Goal: Information Seeking & Learning: Find specific fact

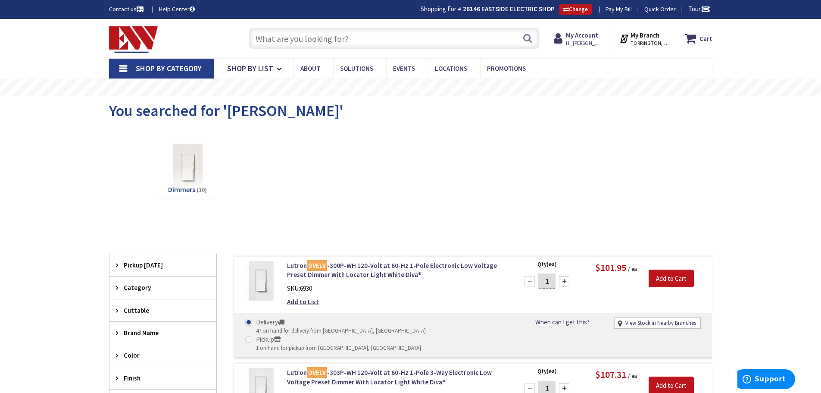
click at [286, 40] on input "text" at bounding box center [394, 39] width 291 height 22
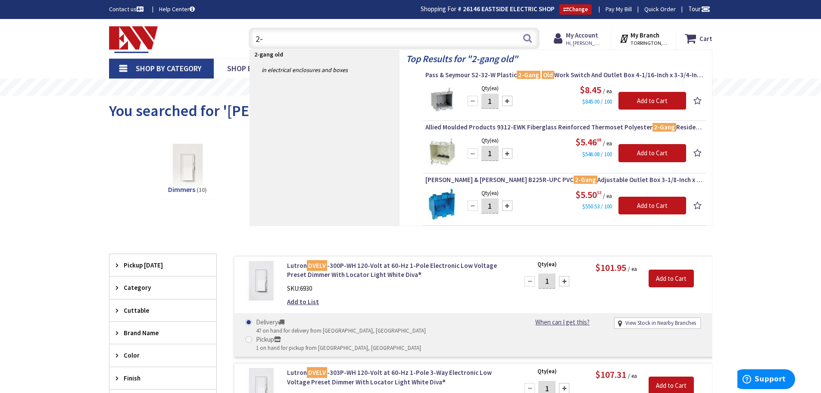
type input "2"
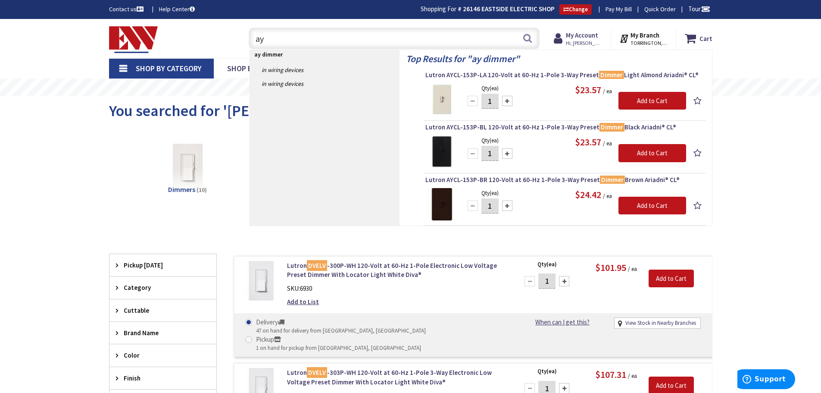
type input "a"
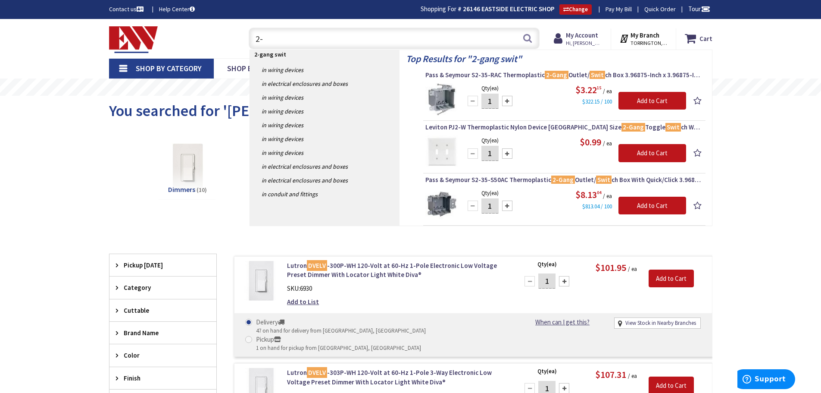
type input "2"
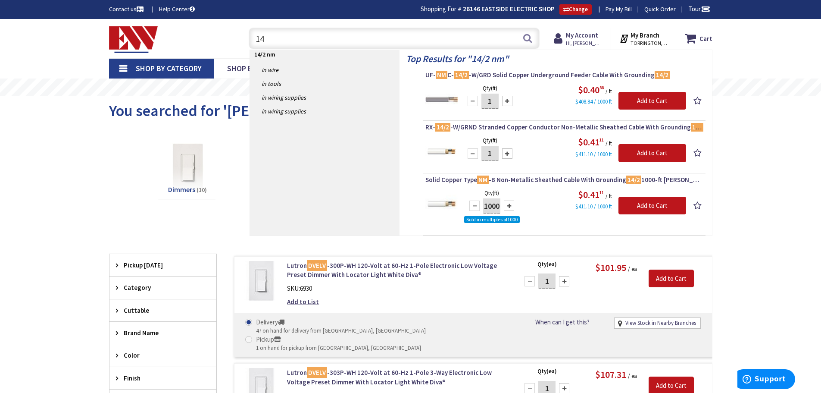
type input "1"
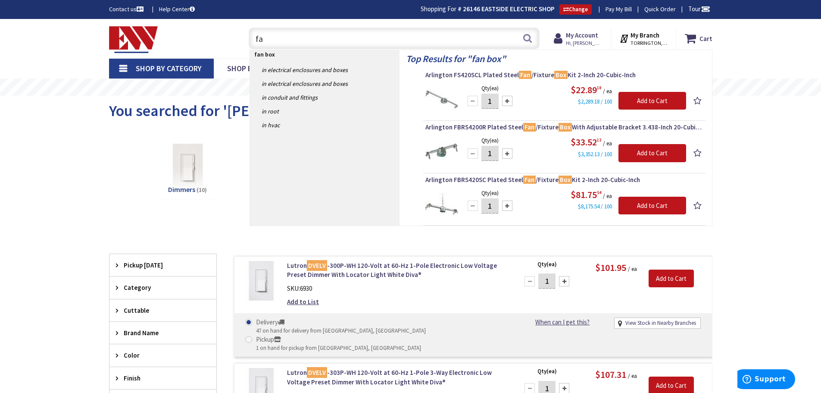
type input "f"
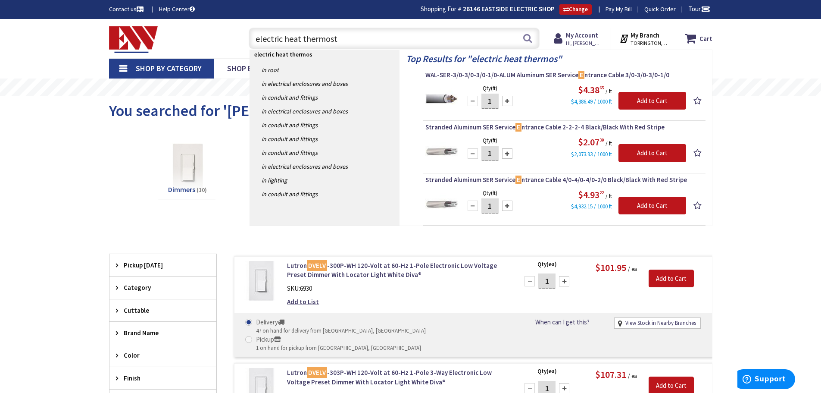
type input "electric heat thermosta"
